Goal: Task Accomplishment & Management: Manage account settings

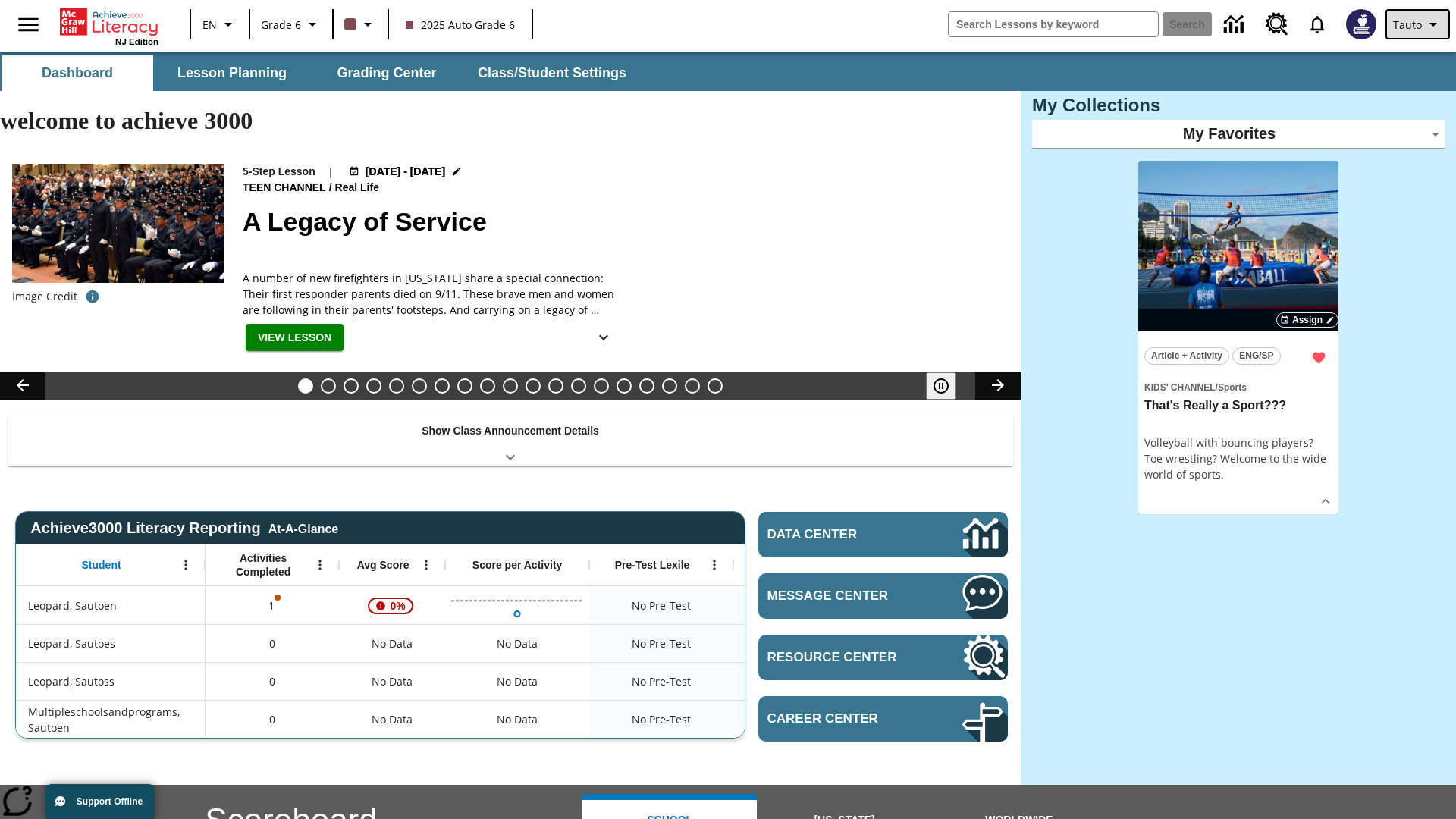
click at [1419, 24] on span "Tauto" at bounding box center [1407, 24] width 28 height 16
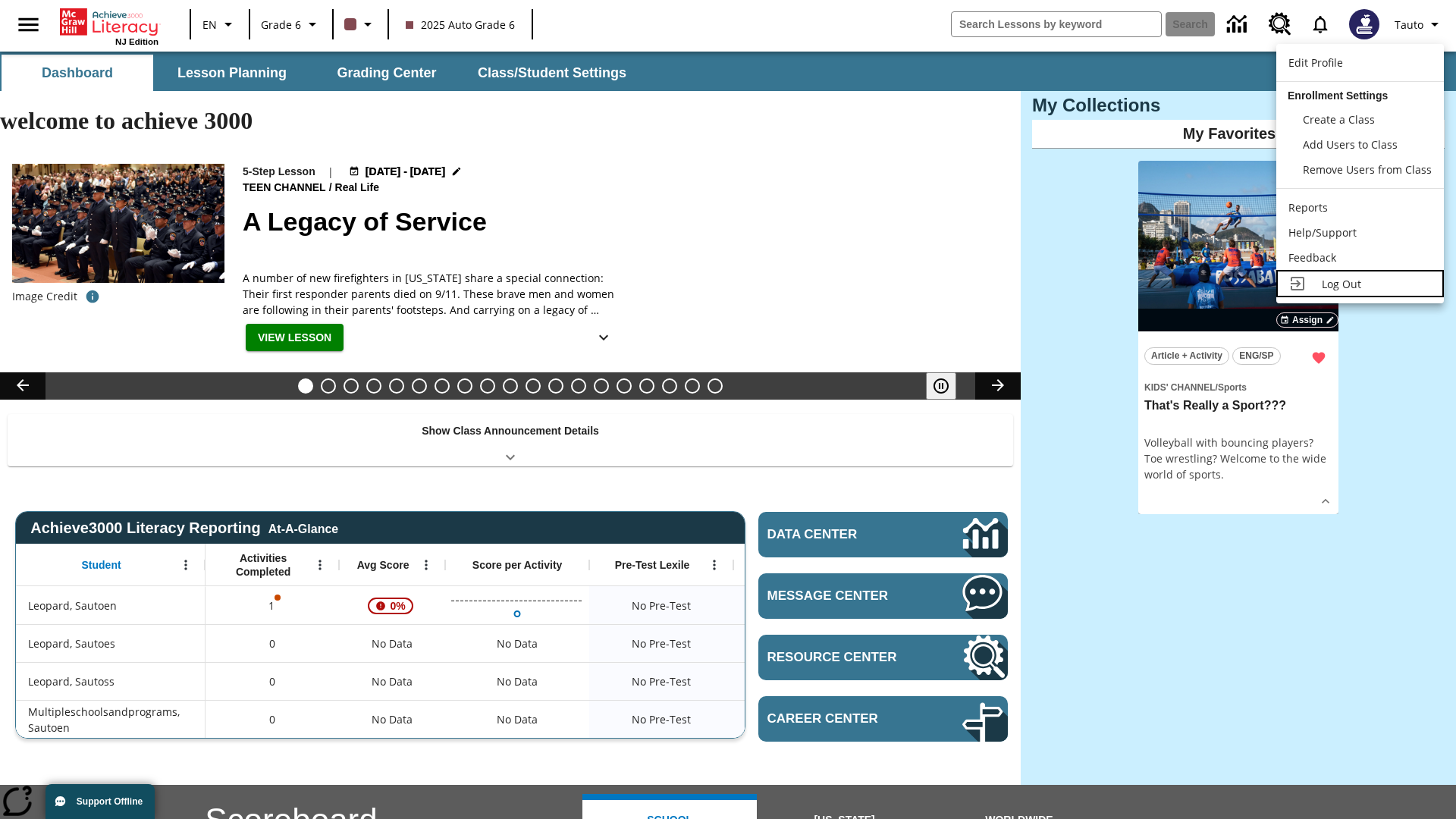
click at [1359, 283] on span "Log Out" at bounding box center [1341, 283] width 40 height 15
